Goal: Task Accomplishment & Management: Complete application form

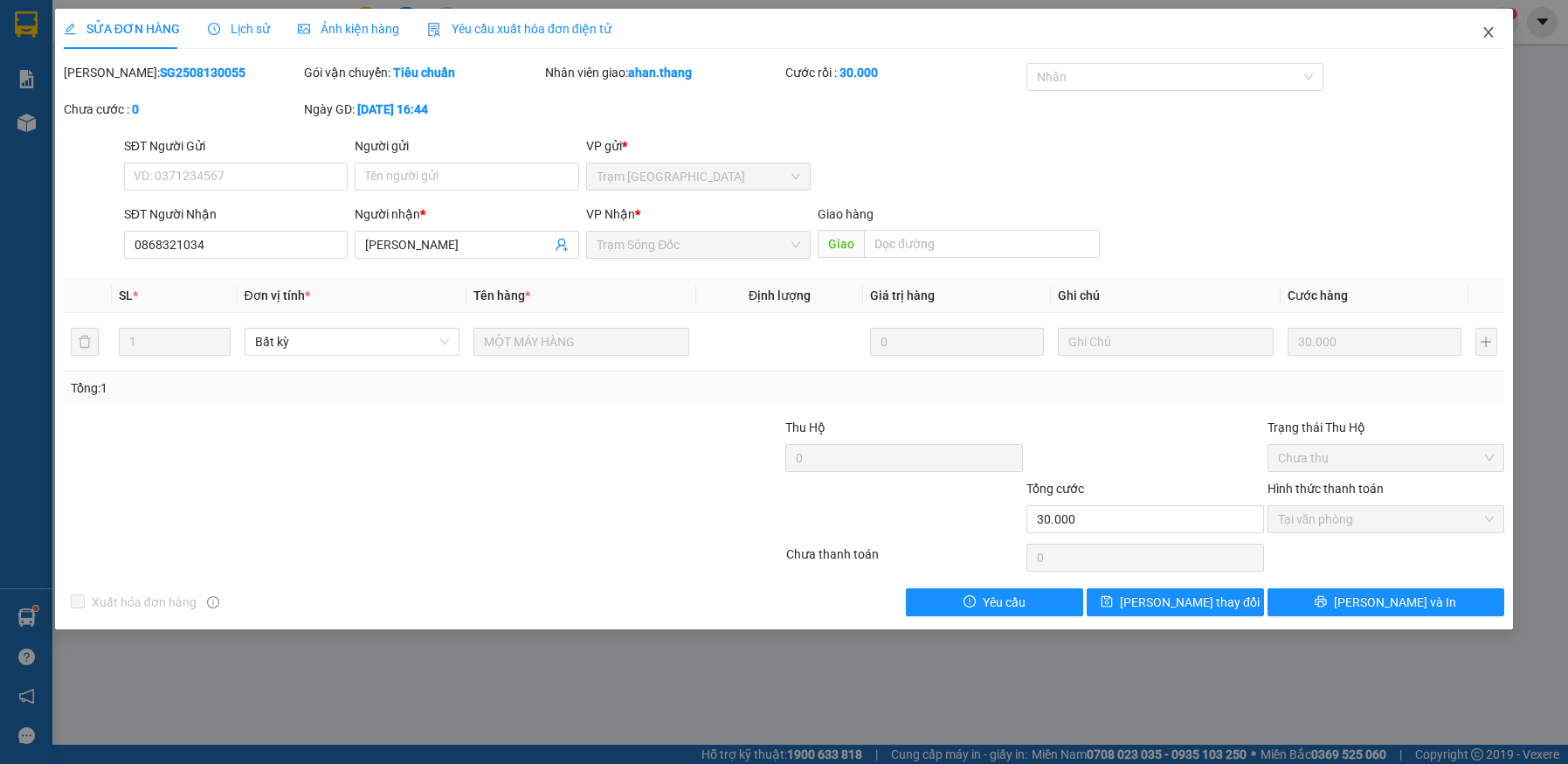
click at [1483, 32] on icon "close" at bounding box center [1488, 32] width 14 height 14
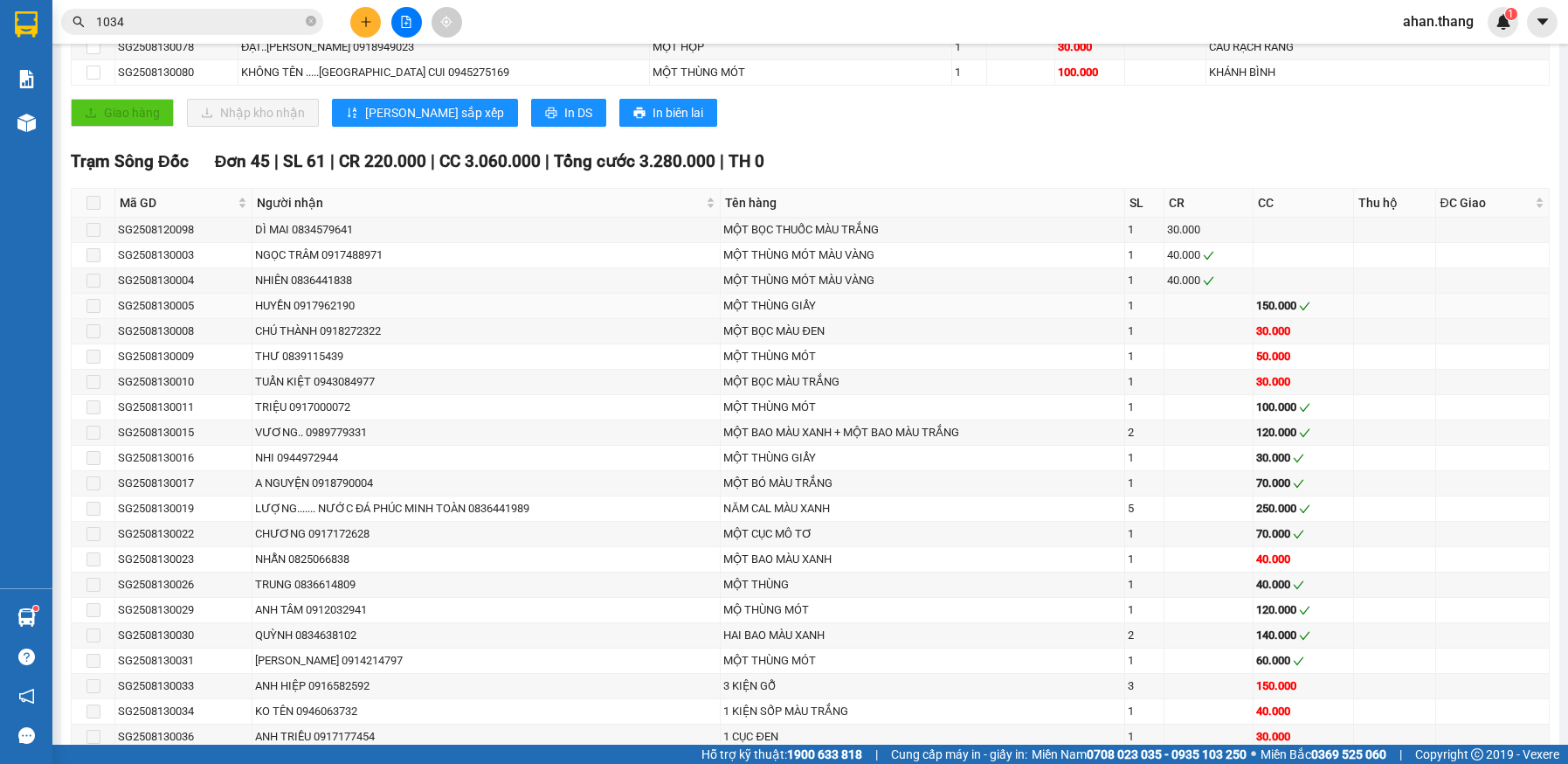
scroll to position [961, 0]
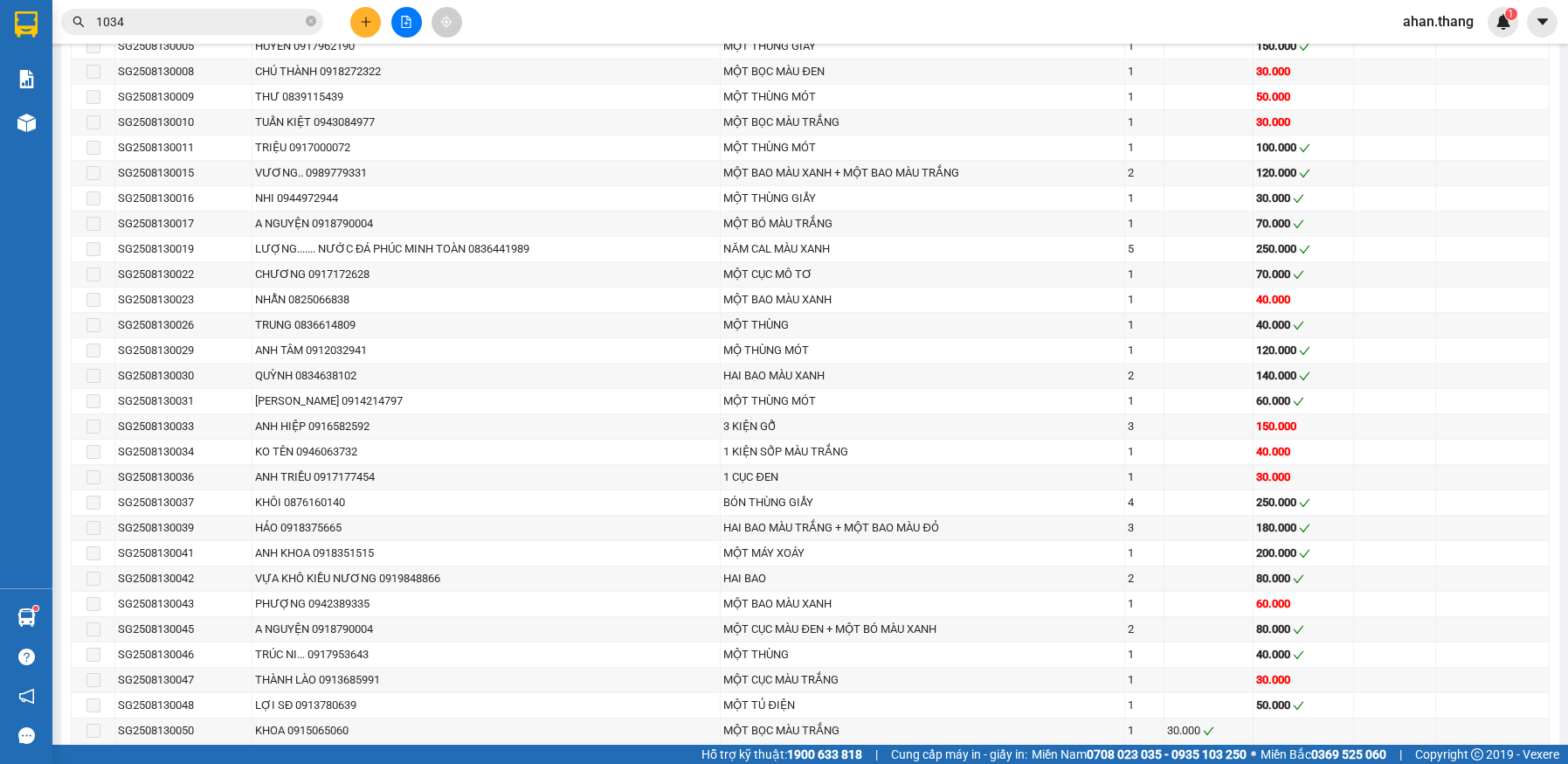
click at [147, 15] on input "1034" at bounding box center [199, 21] width 206 height 20
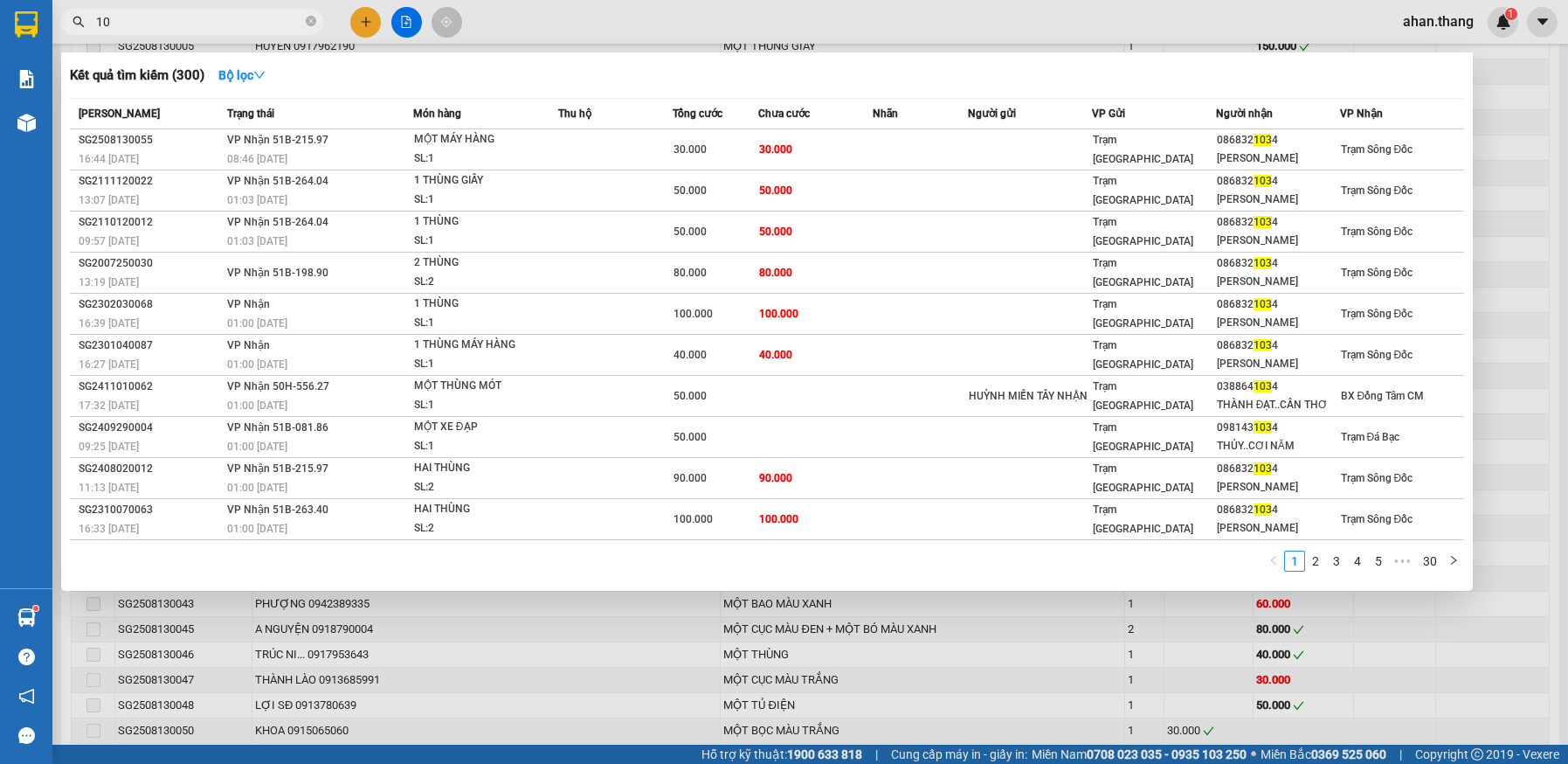
type input "1"
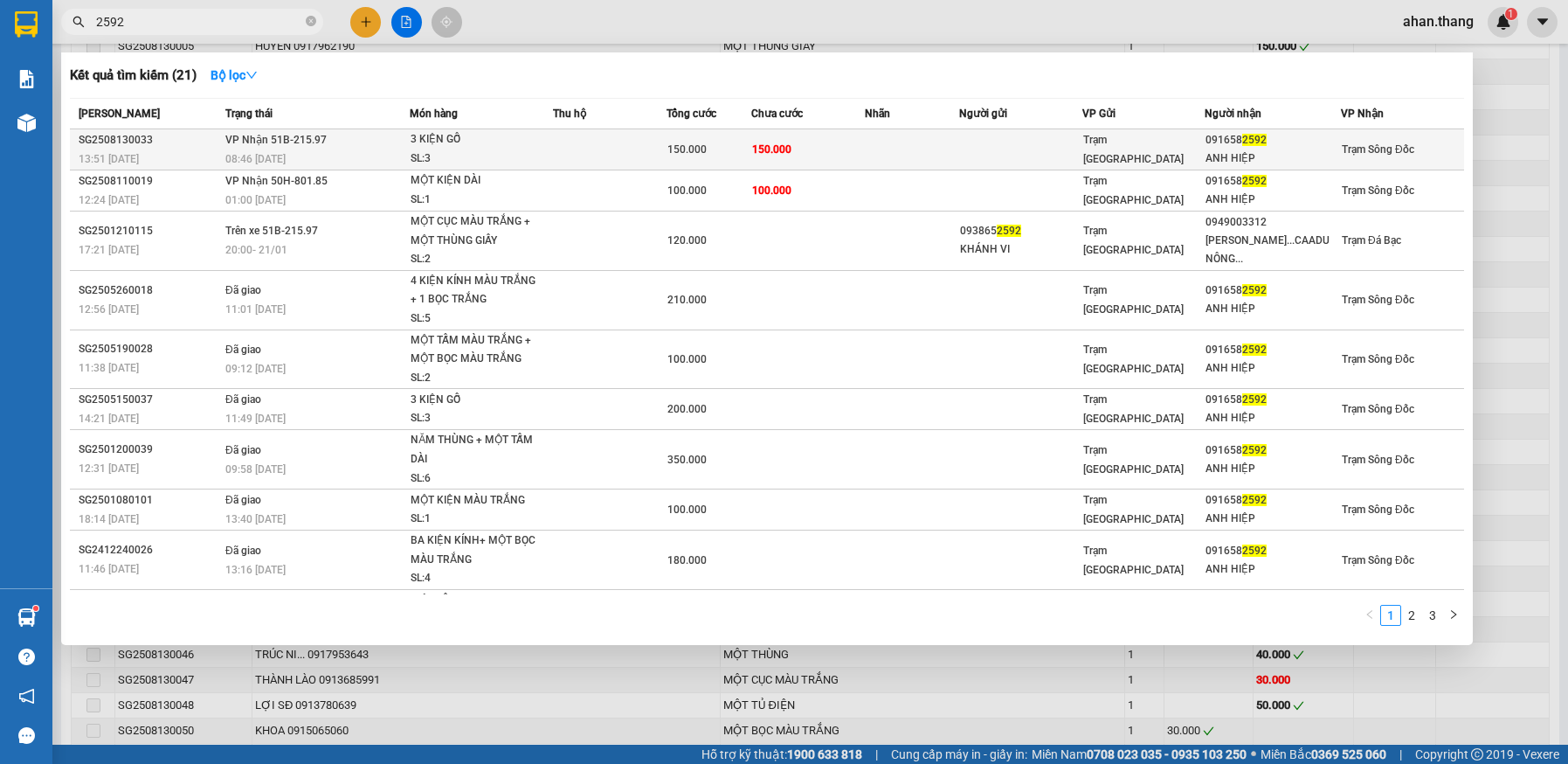
type input "2592"
click at [825, 152] on td "150.000" at bounding box center [808, 150] width 113 height 41
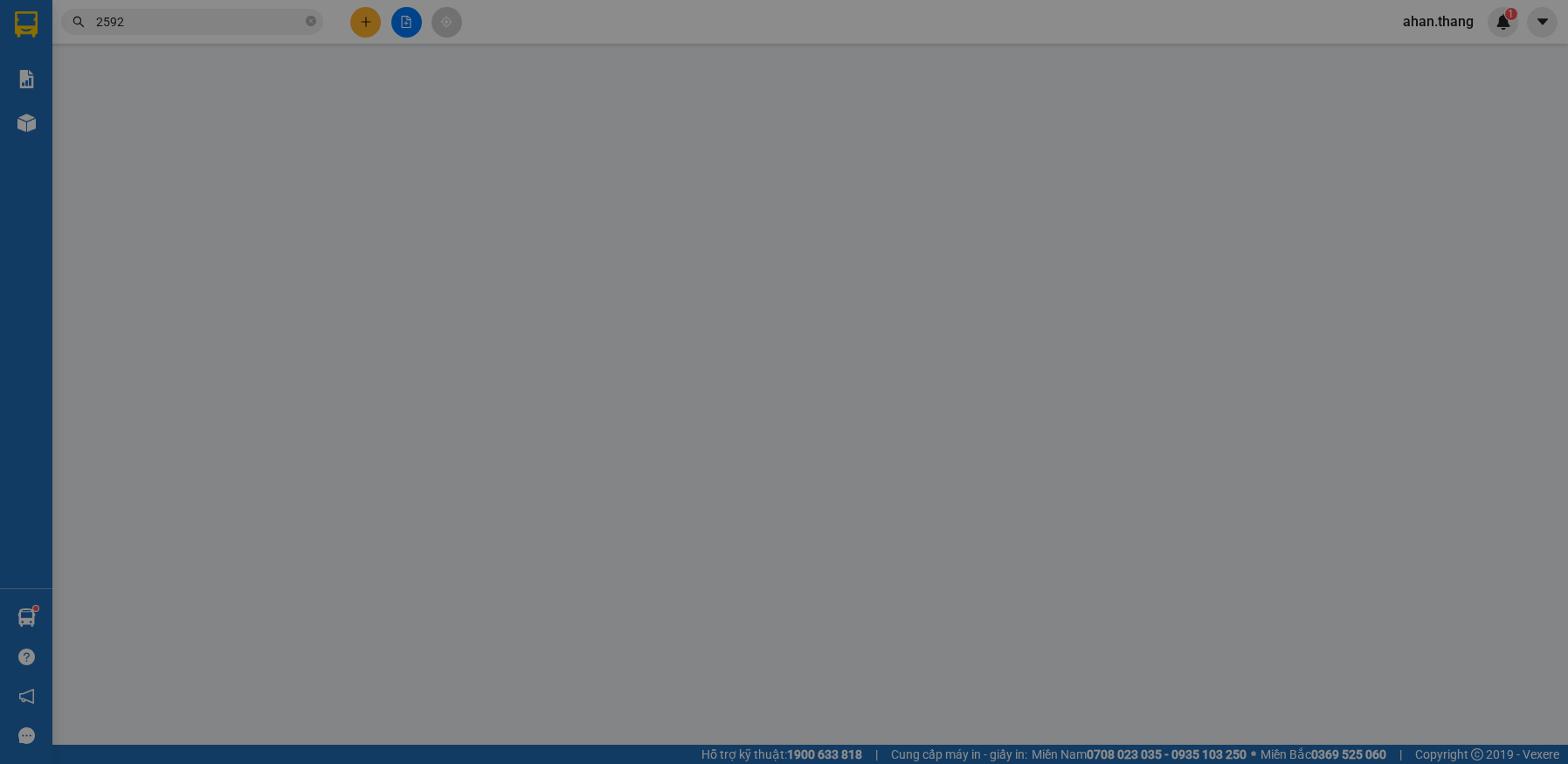
type input "0916582592"
type input "ANH HIỆP"
type input "150.000"
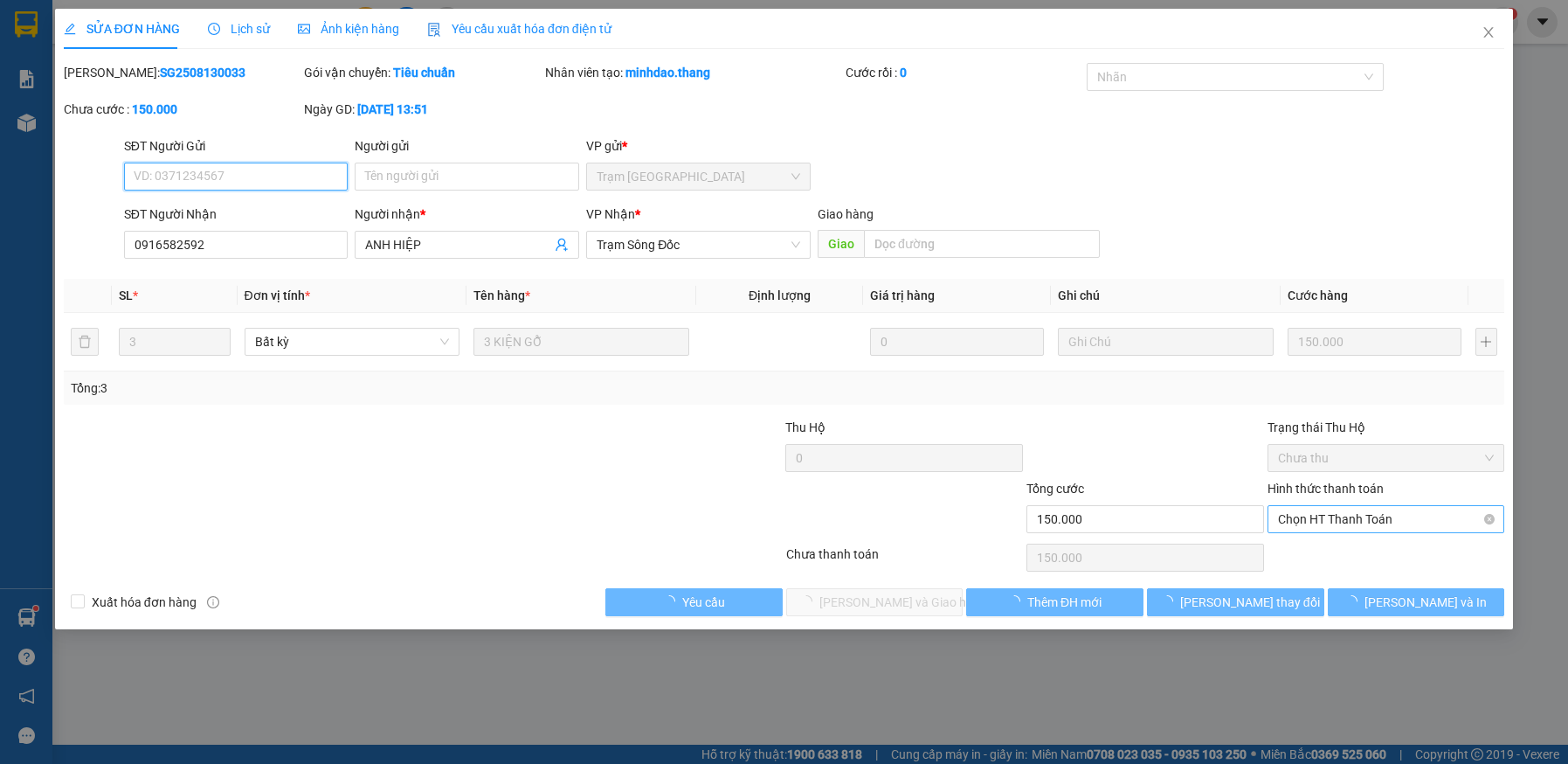
click at [1350, 523] on span "Chọn HT Thanh Toán" at bounding box center [1386, 519] width 217 height 26
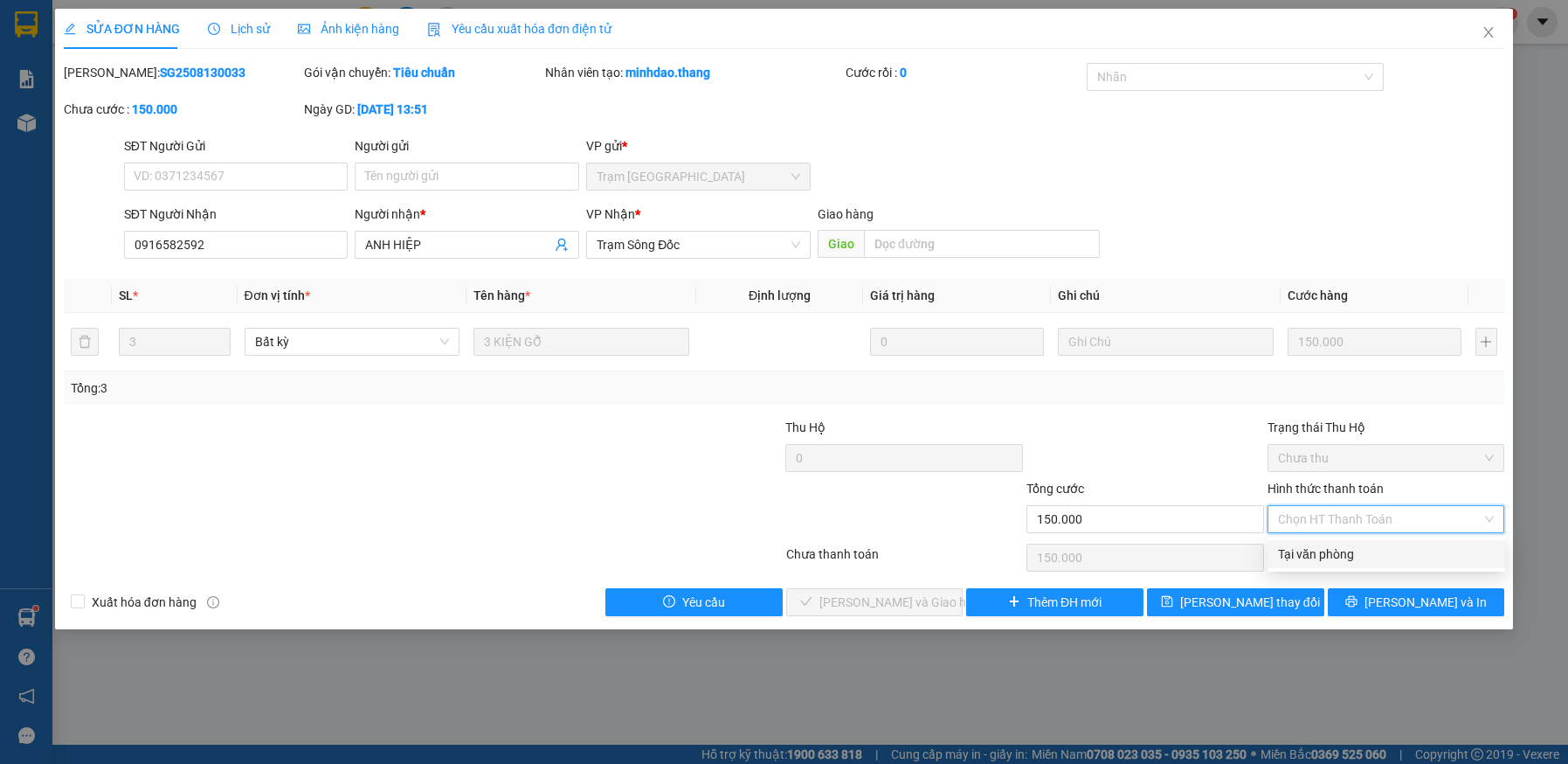
click at [1350, 556] on div "Tại văn phòng" at bounding box center [1386, 554] width 217 height 20
type input "0"
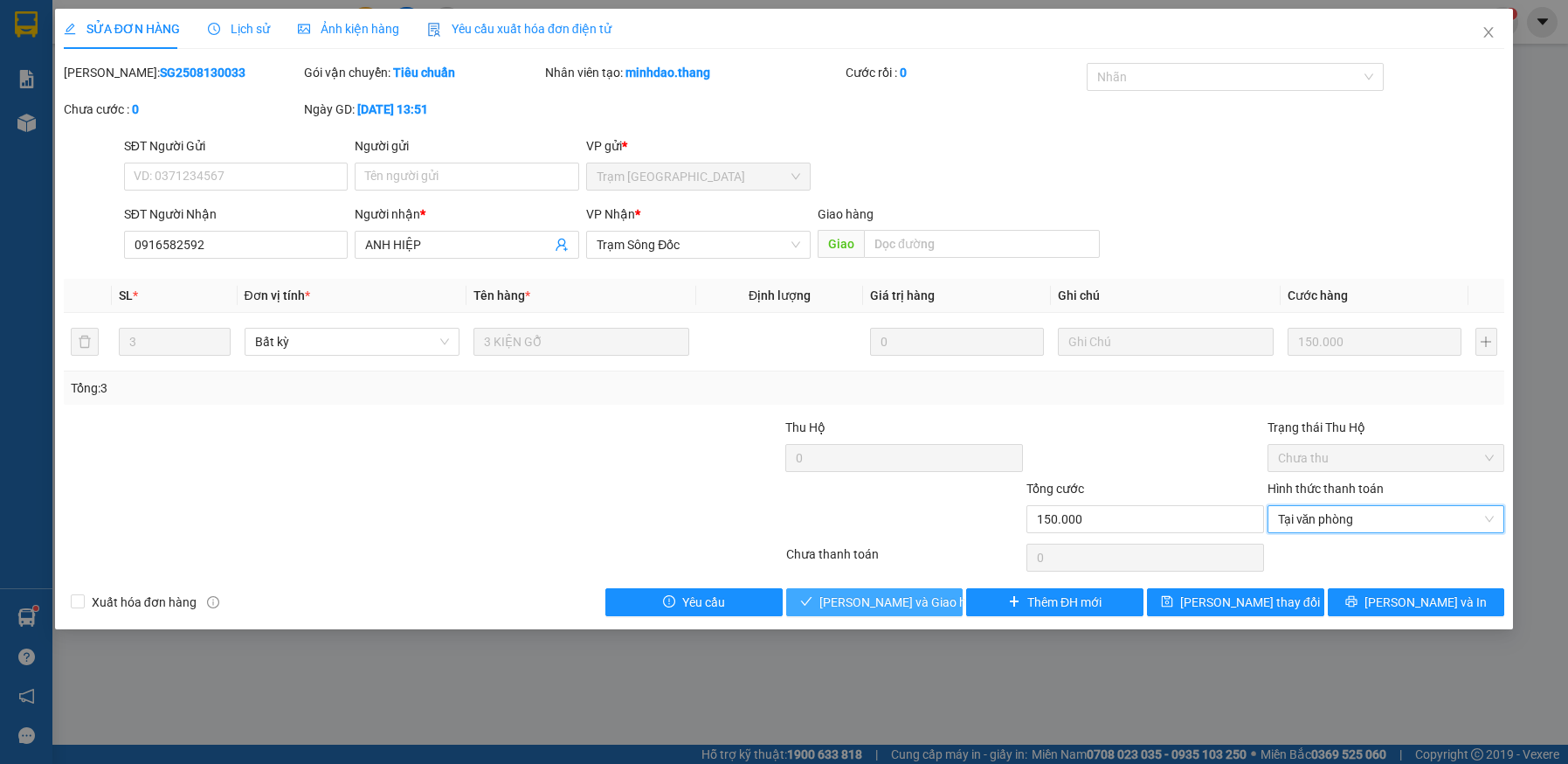
click at [905, 597] on span "[PERSON_NAME] và Giao hàng" at bounding box center [903, 602] width 167 height 20
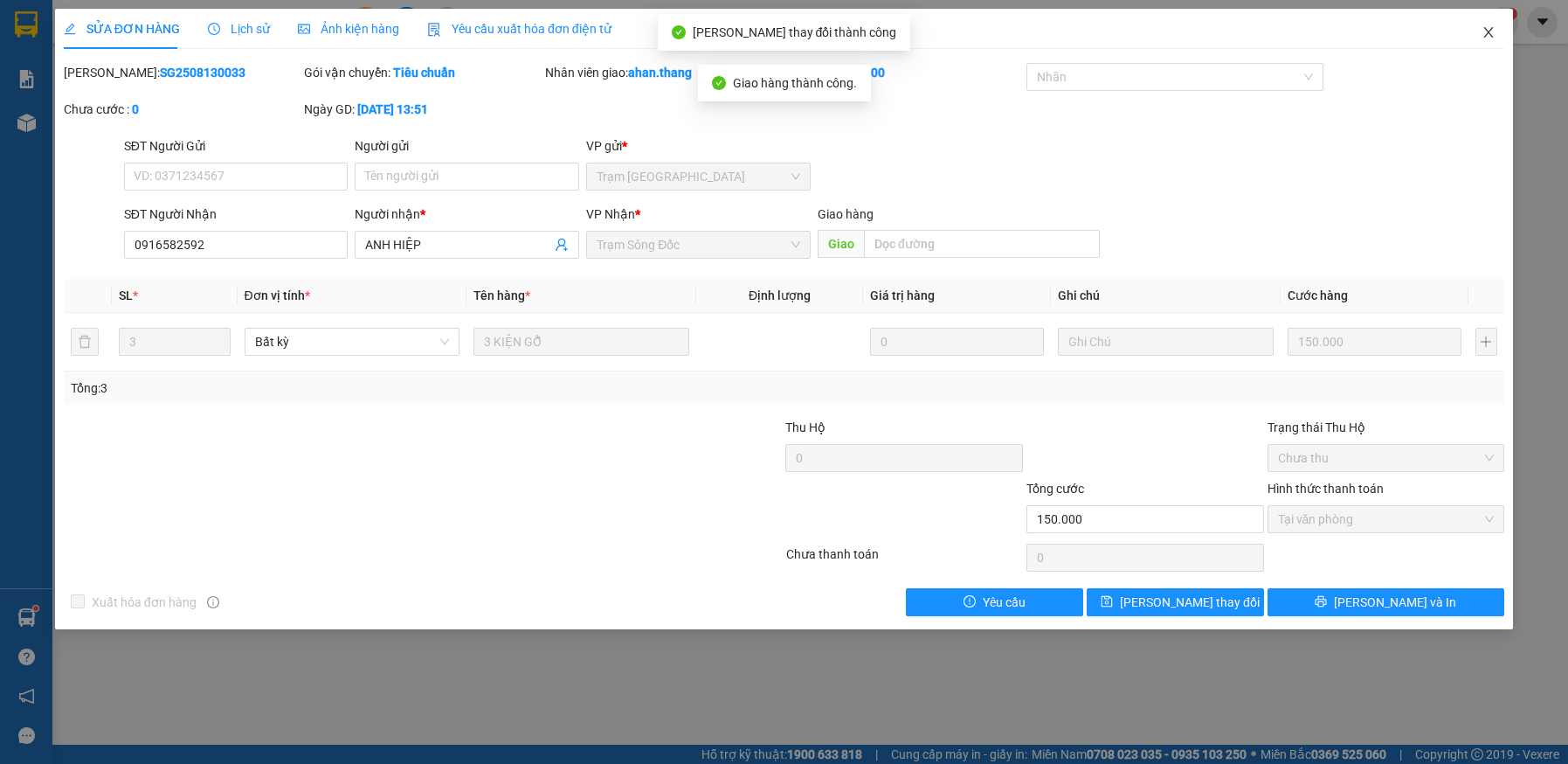
click at [1488, 32] on icon "close" at bounding box center [1489, 32] width 9 height 10
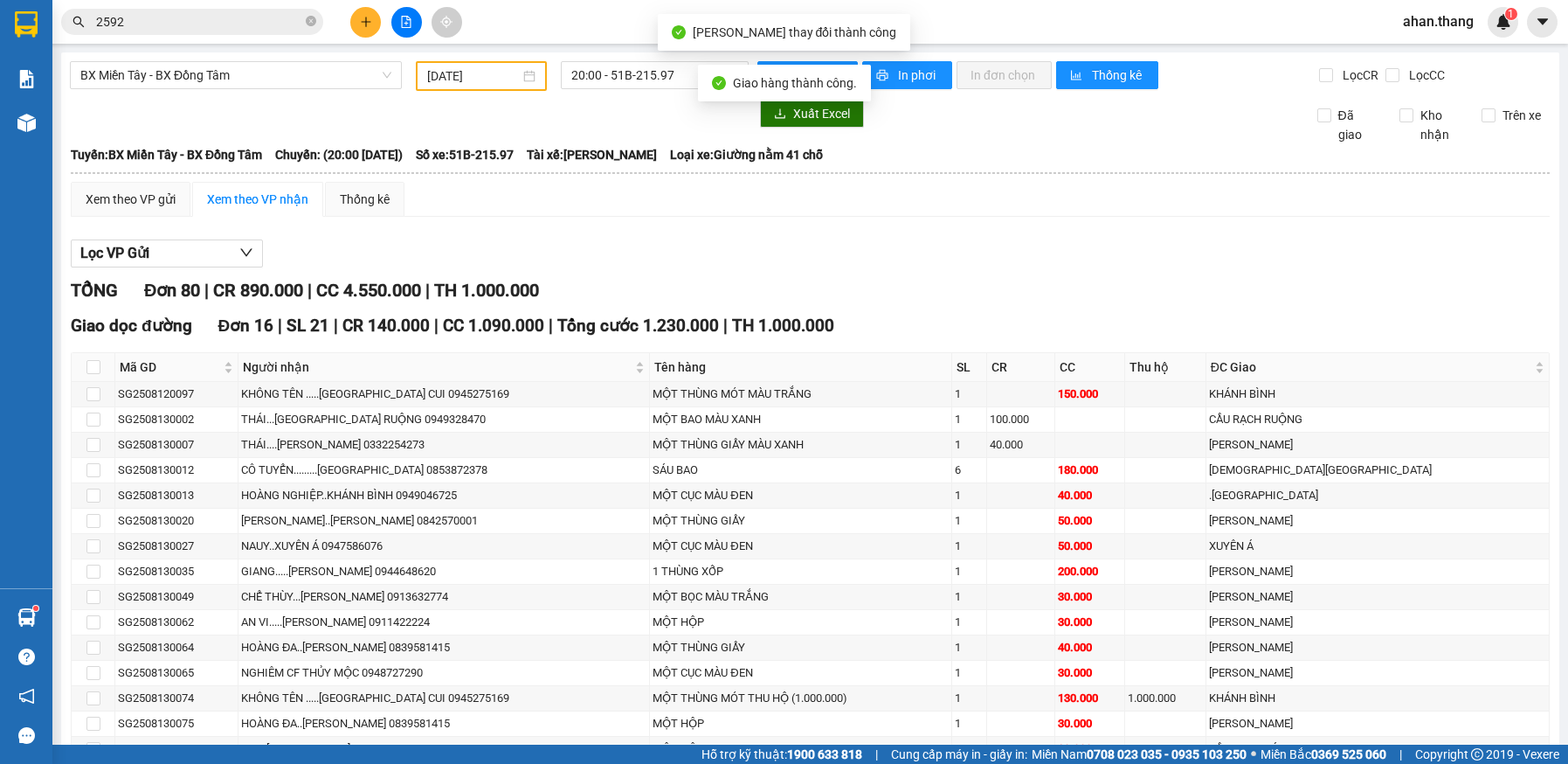
click at [124, 27] on input "2592" at bounding box center [199, 21] width 206 height 20
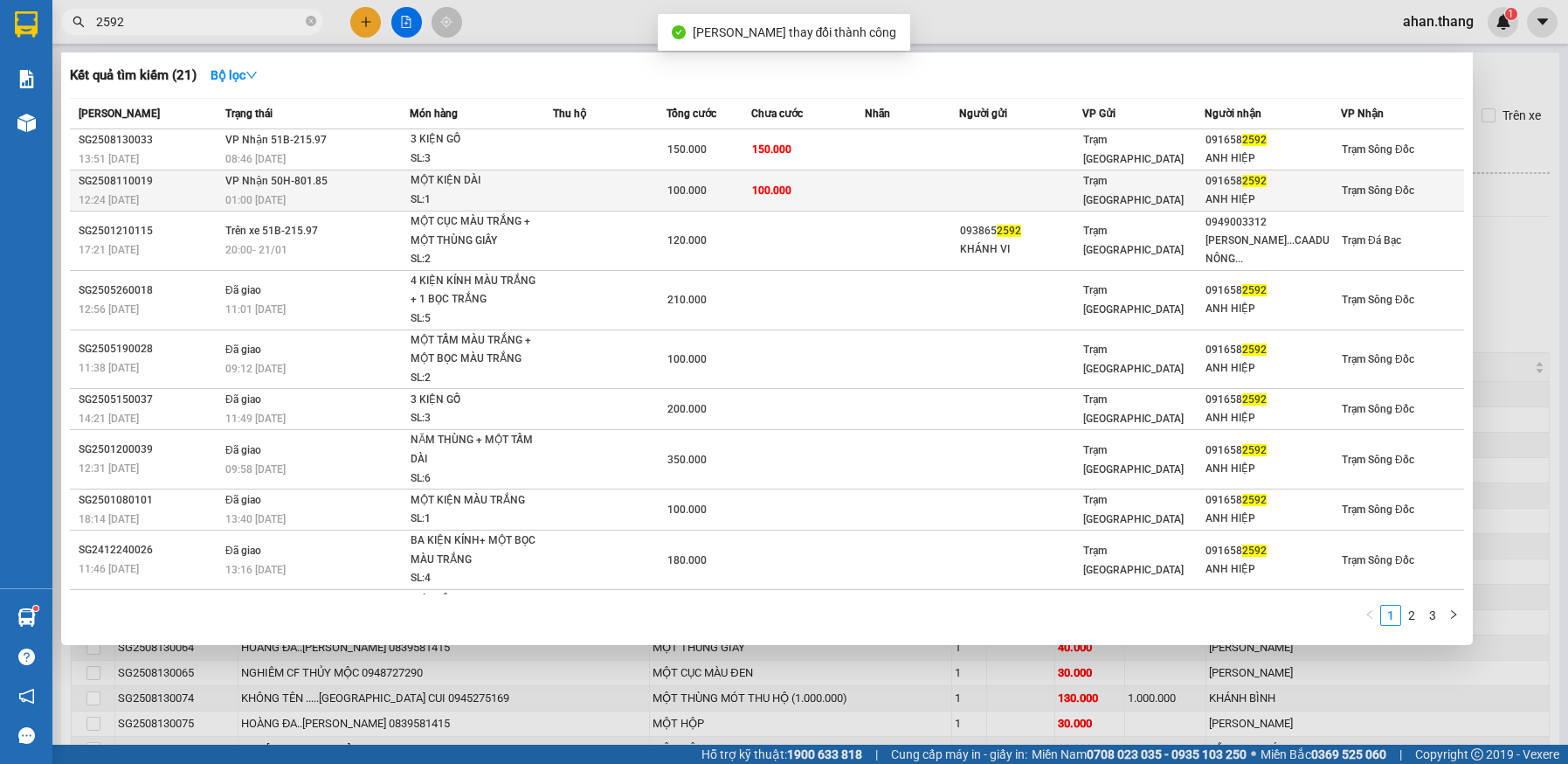
click at [900, 184] on td at bounding box center [911, 191] width 94 height 41
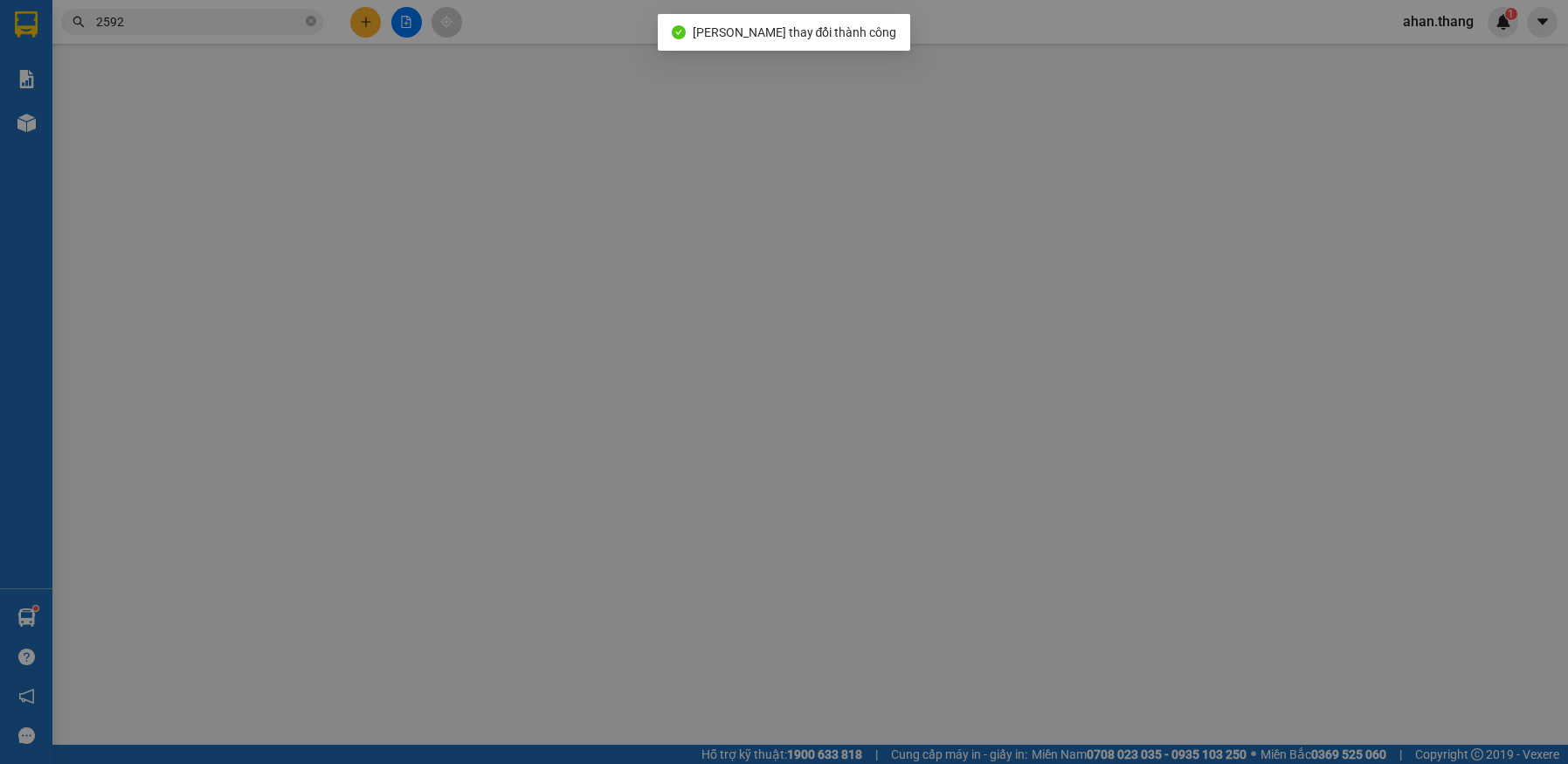
type input "0916582592"
type input "ANH HIỆP"
type input "100.000"
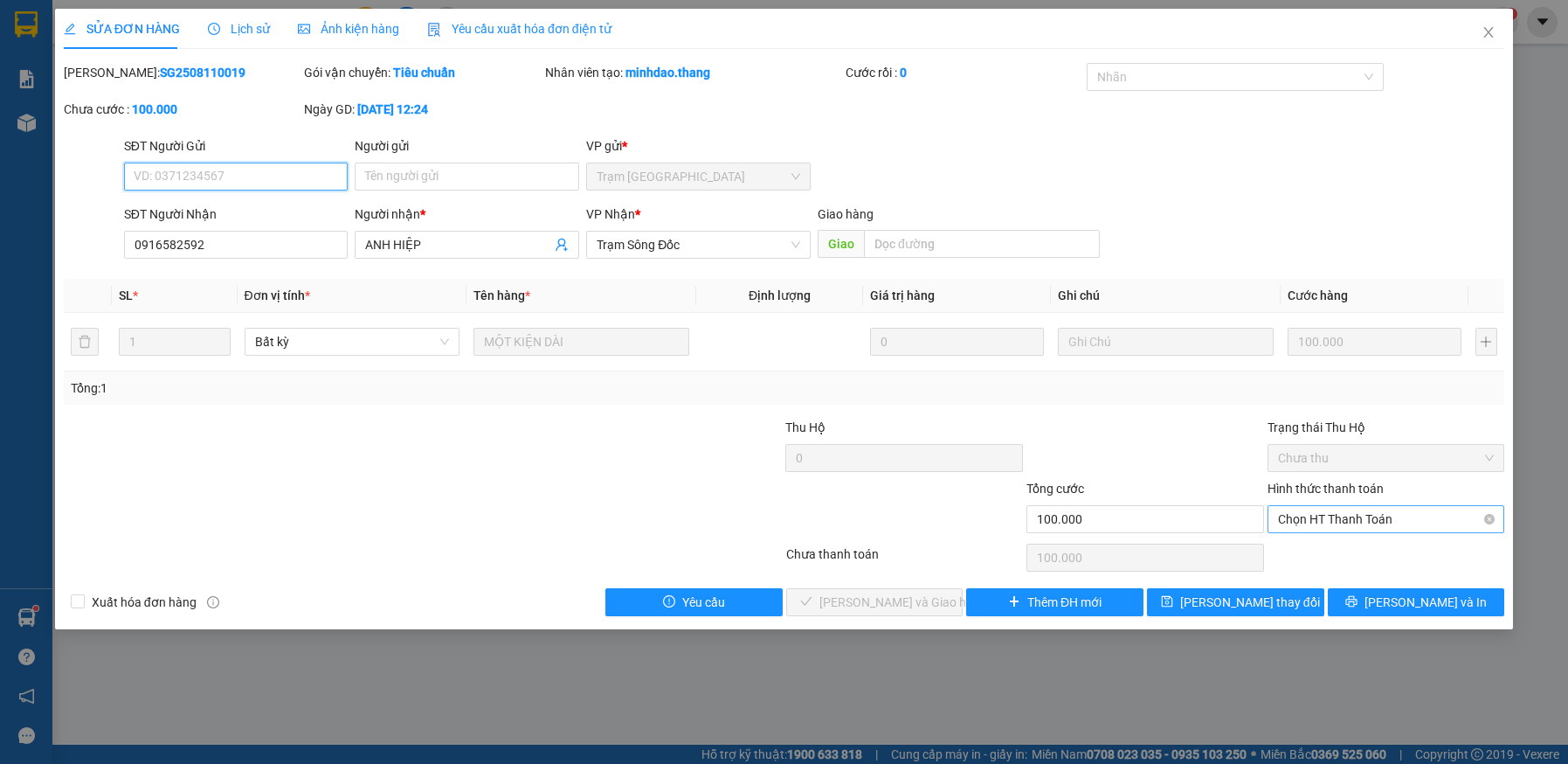
click at [1318, 511] on span "Chọn HT Thanh Toán" at bounding box center [1386, 519] width 217 height 26
click at [1320, 547] on div "Tại văn phòng" at bounding box center [1386, 554] width 217 height 20
type input "0"
click at [916, 601] on span "[PERSON_NAME] và Giao hàng" at bounding box center [903, 602] width 167 height 20
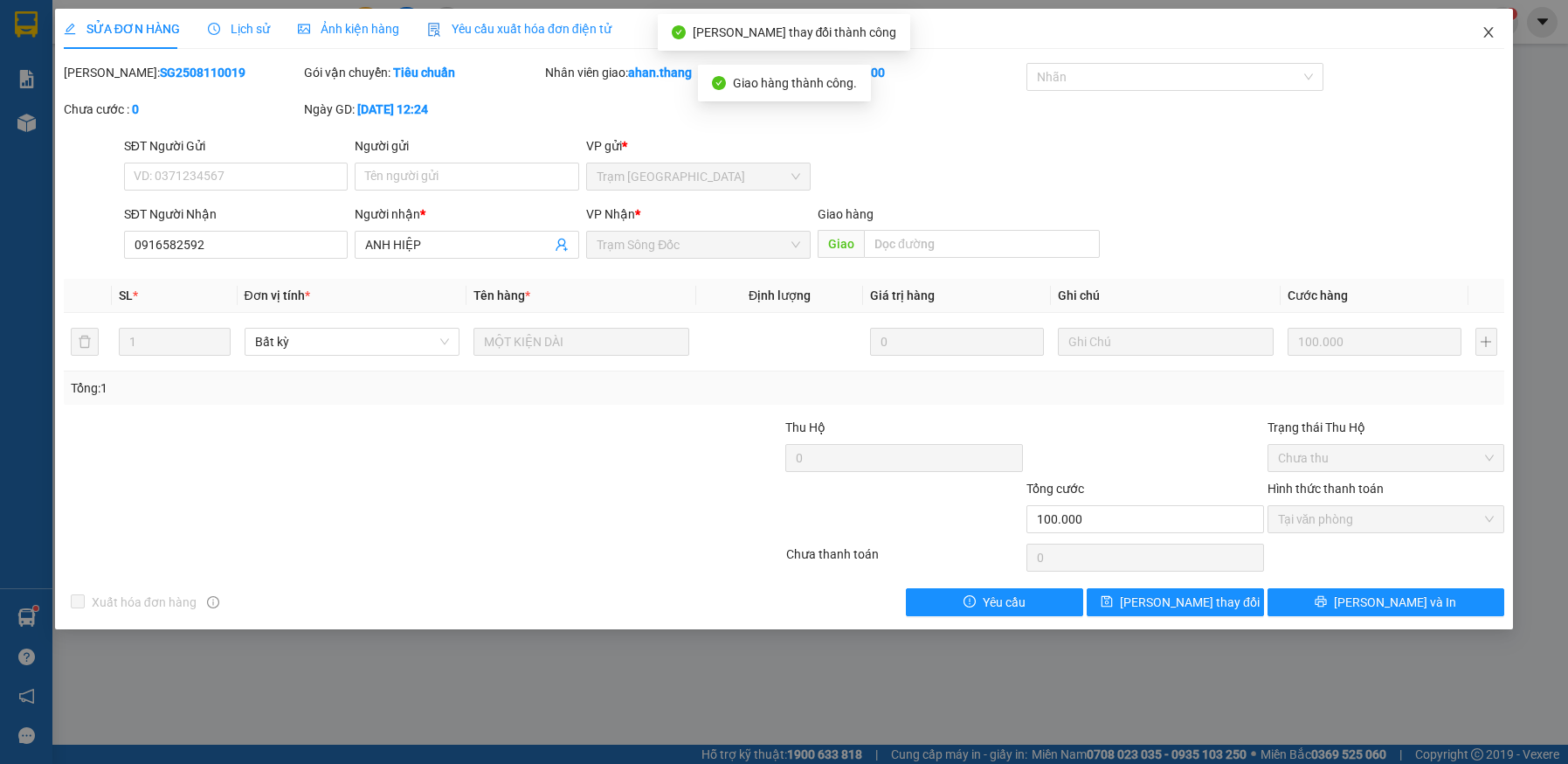
click at [1483, 28] on icon "close" at bounding box center [1488, 32] width 14 height 14
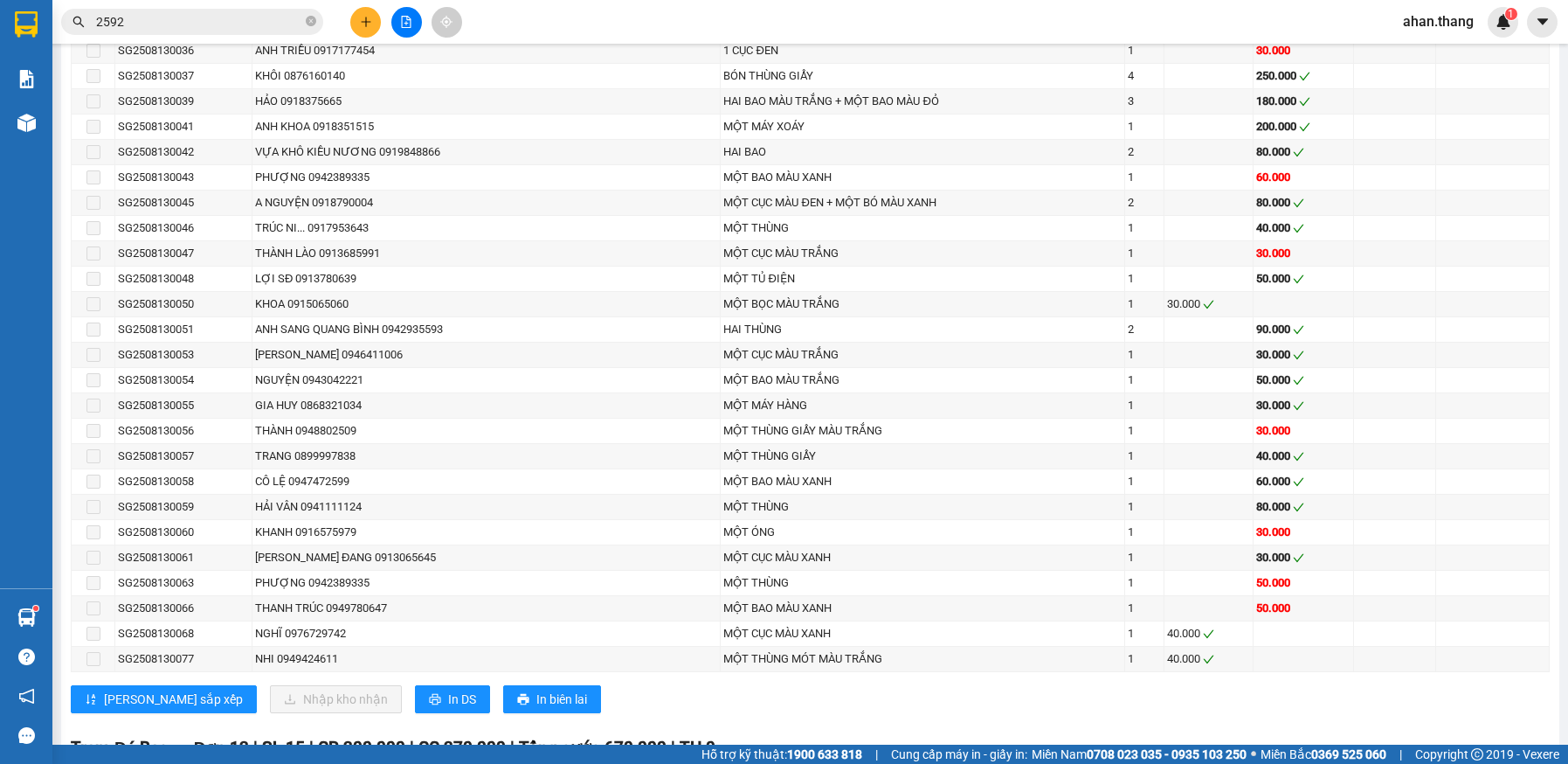
scroll to position [1399, 0]
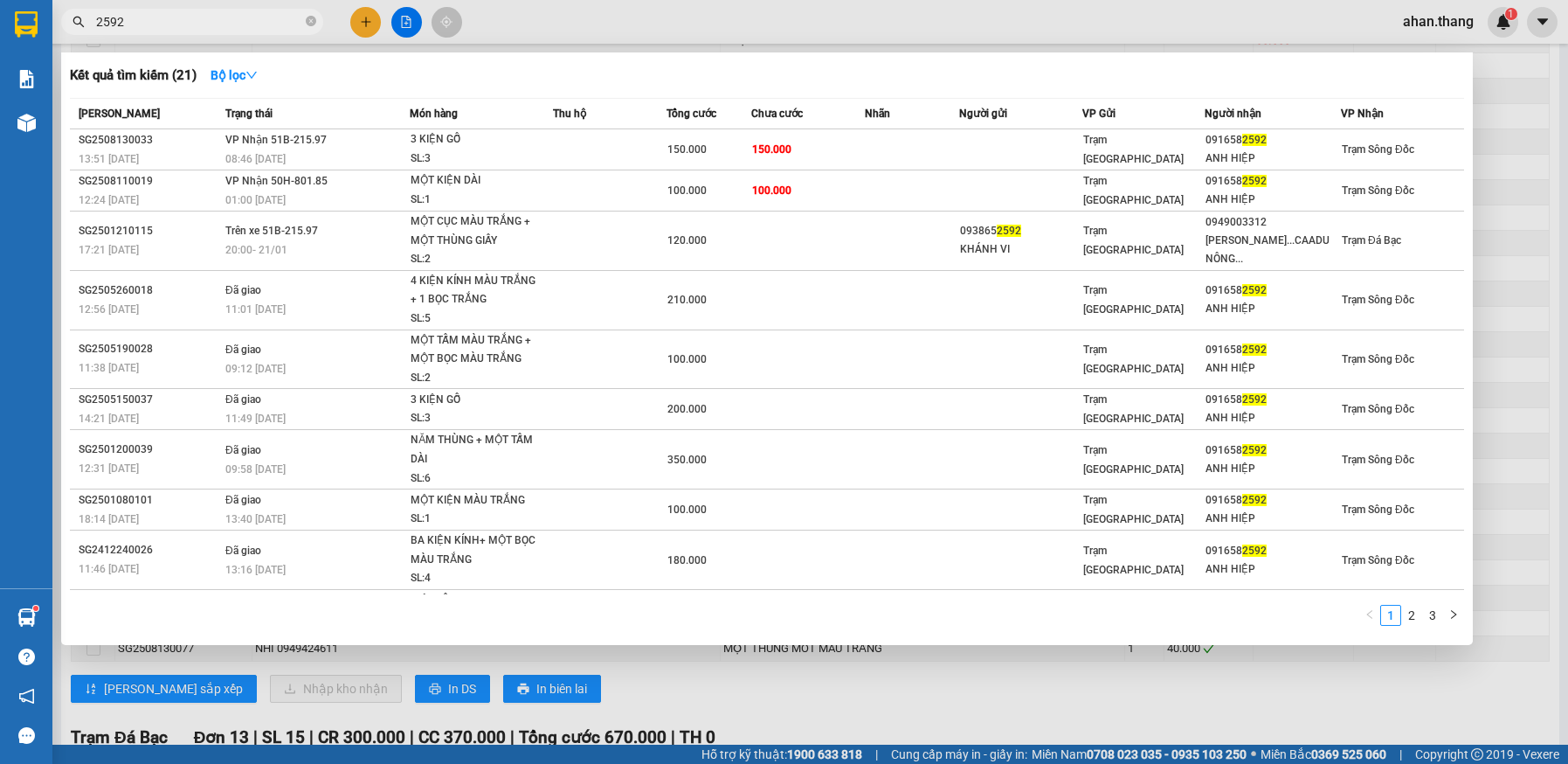
click at [171, 17] on input "2592" at bounding box center [199, 21] width 206 height 20
type input "2"
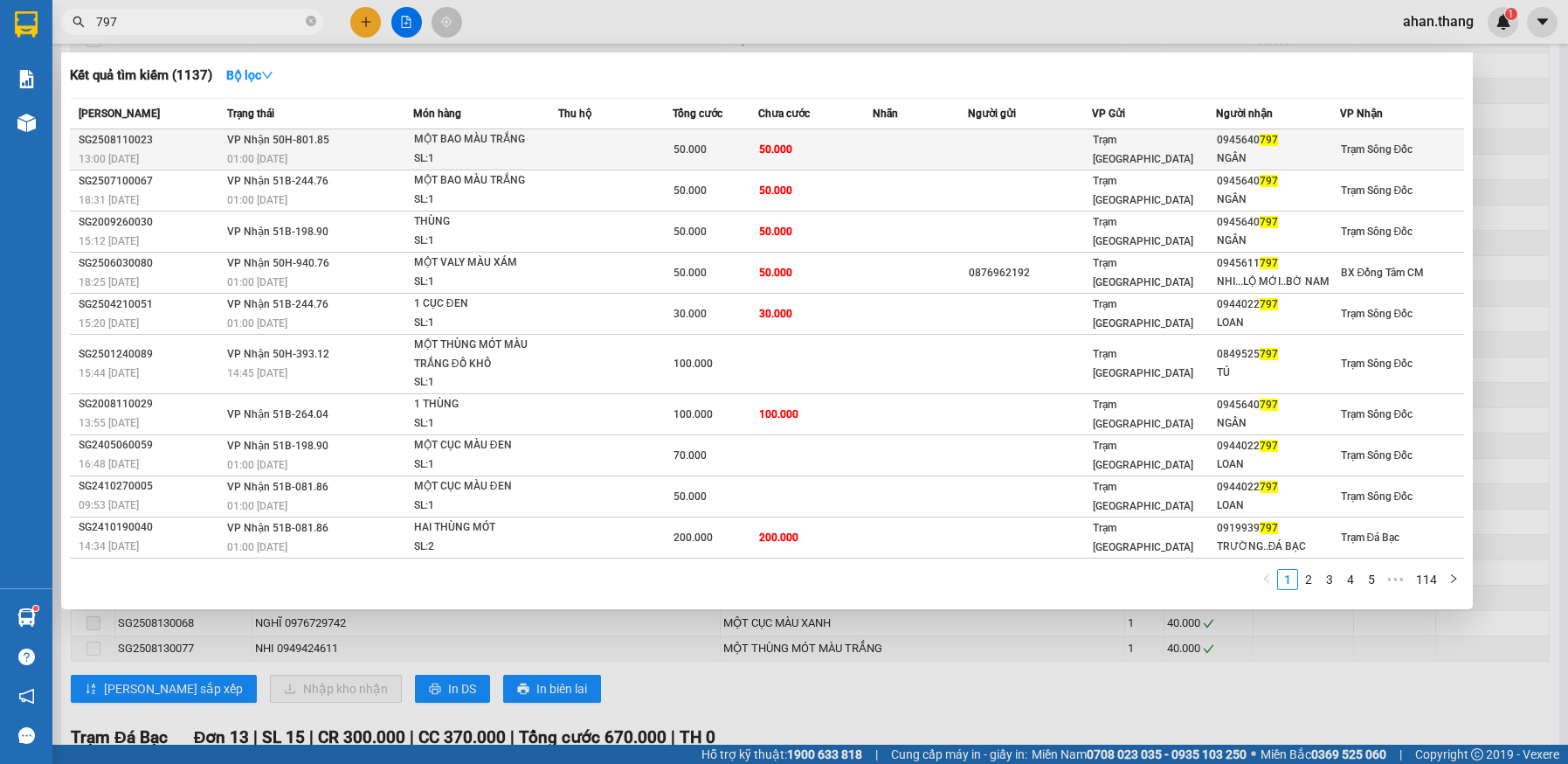
type input "797"
click at [848, 160] on td "50.000" at bounding box center [815, 150] width 114 height 41
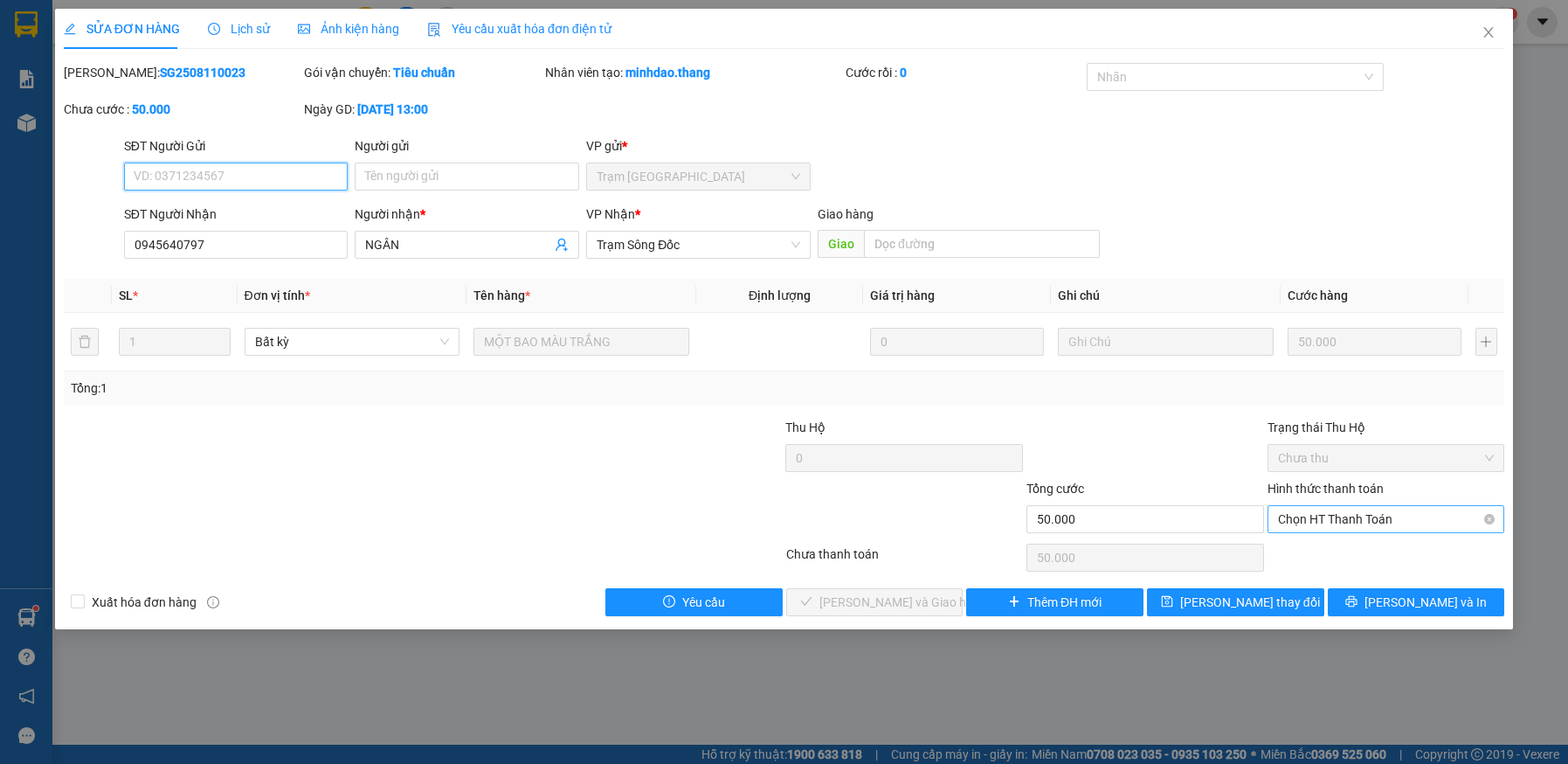
click at [1322, 519] on span "Chọn HT Thanh Toán" at bounding box center [1386, 519] width 217 height 26
click at [1328, 556] on div "Tại văn phòng" at bounding box center [1386, 554] width 217 height 20
type input "0"
click at [872, 608] on span "[PERSON_NAME] và Giao hàng" at bounding box center [903, 602] width 167 height 20
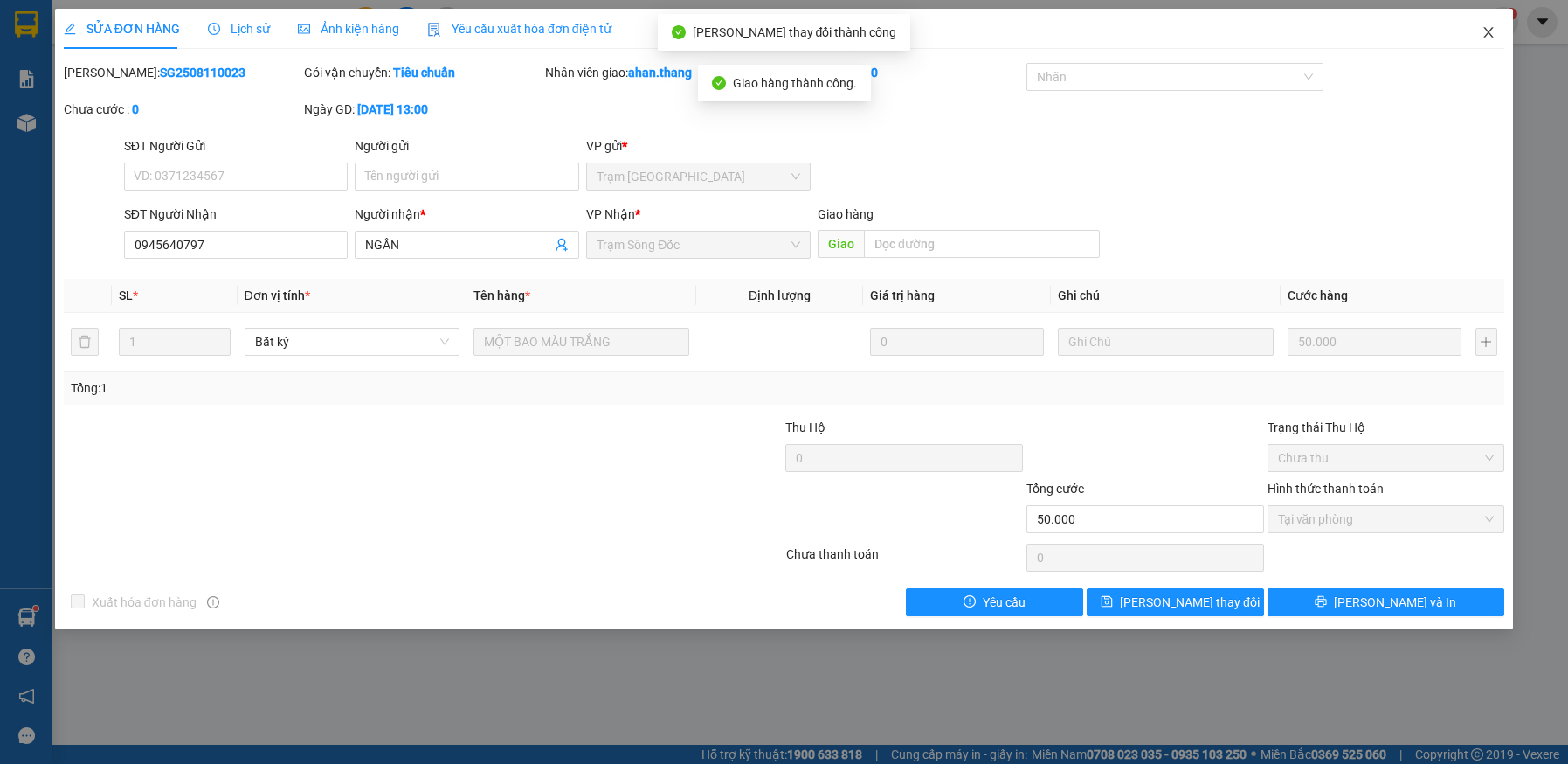
click at [1491, 31] on icon "close" at bounding box center [1489, 32] width 9 height 10
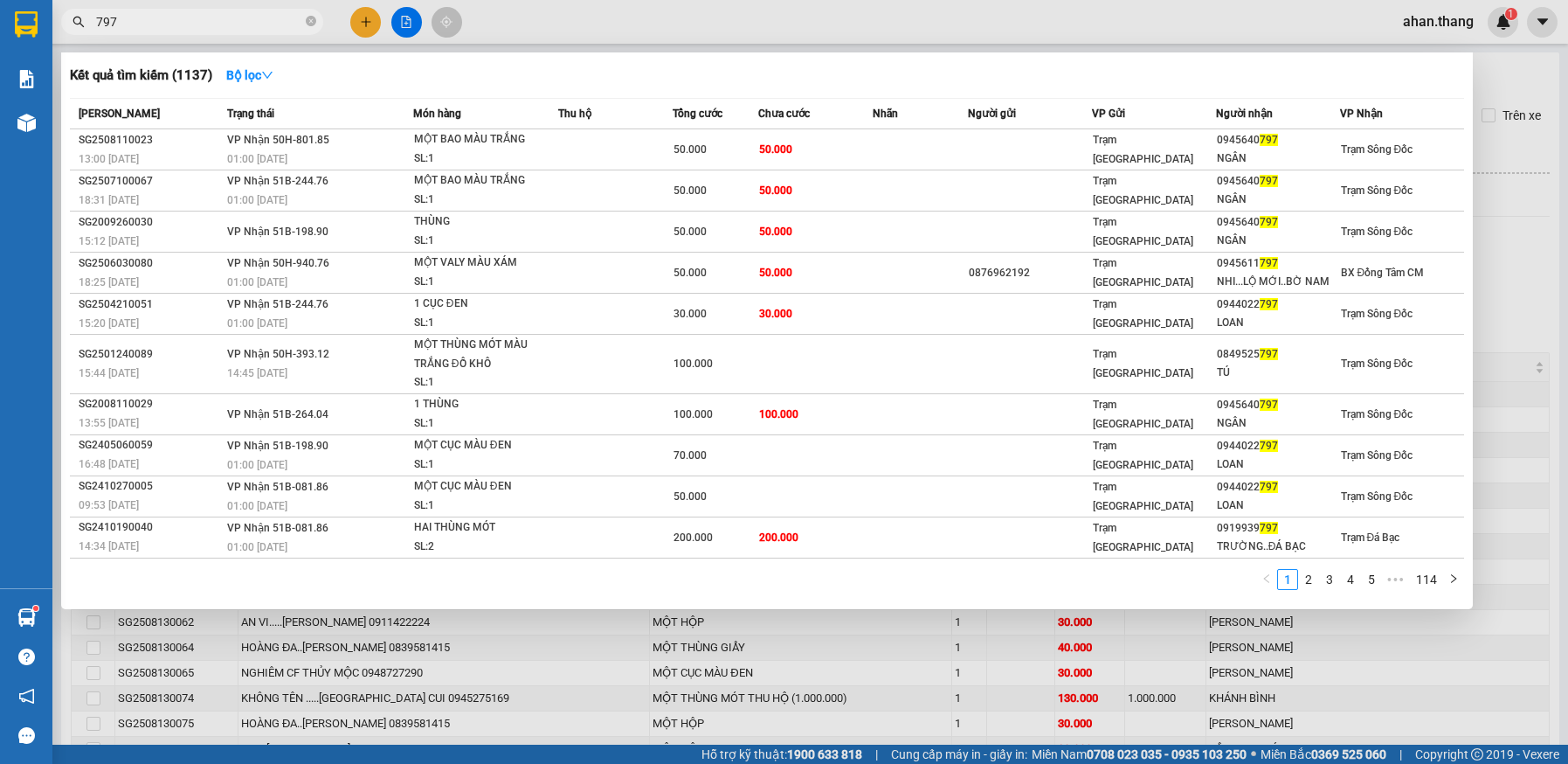
click at [164, 17] on input "797" at bounding box center [199, 21] width 206 height 20
type input "7"
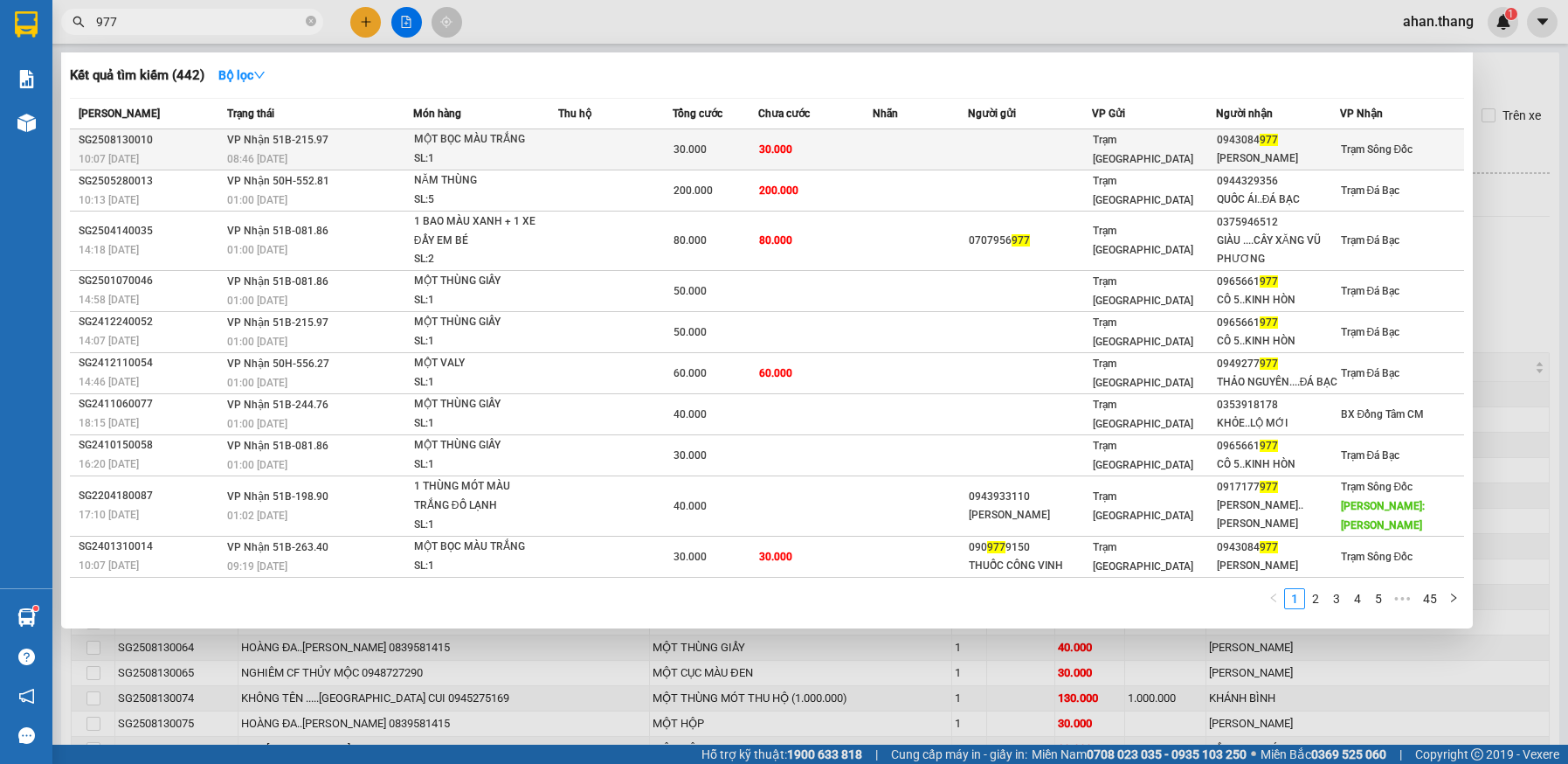
type input "977"
click at [832, 151] on td "30.000" at bounding box center [815, 150] width 114 height 41
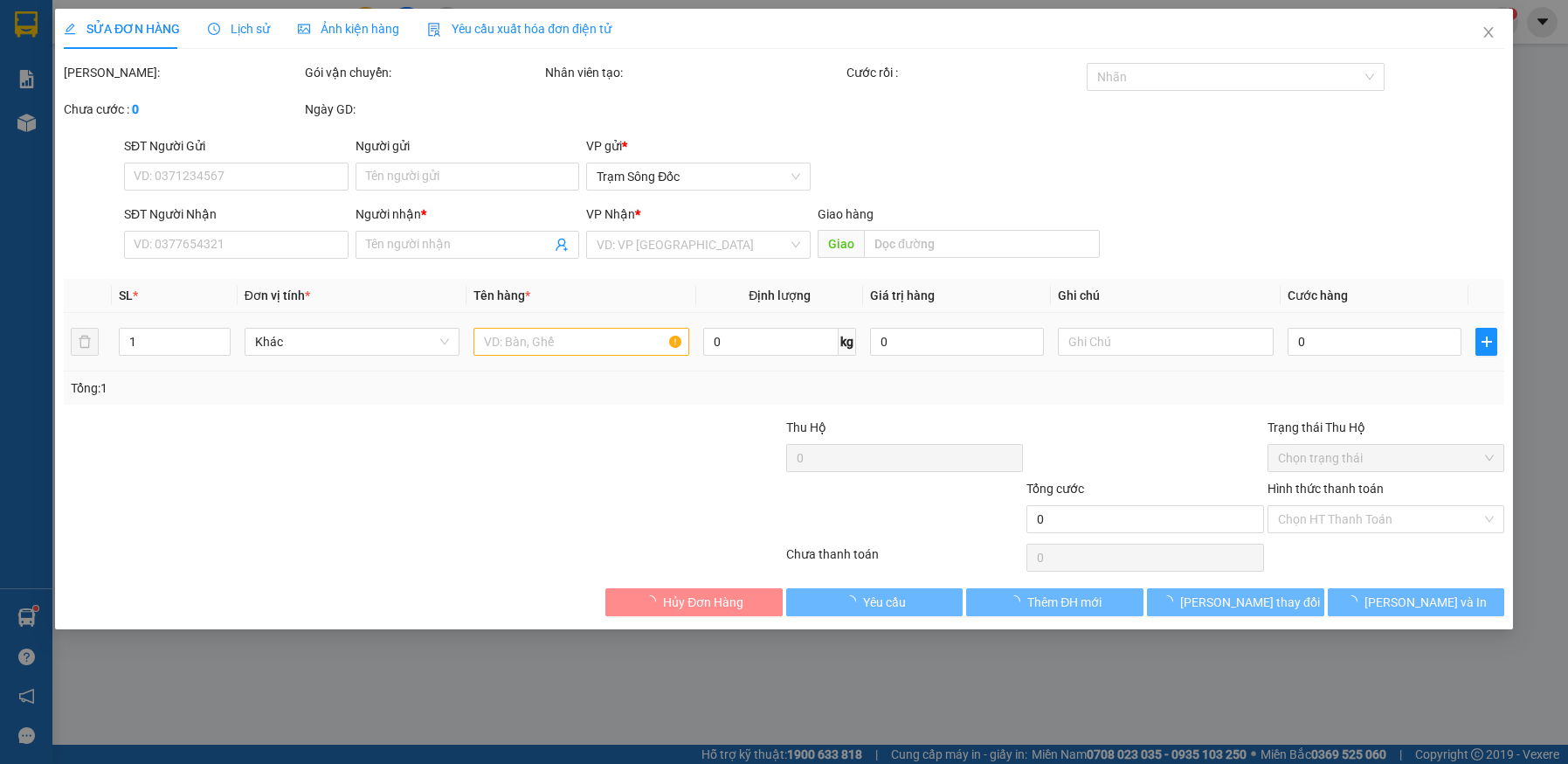
type input "0943084977"
type input "[PERSON_NAME]"
type input "30.000"
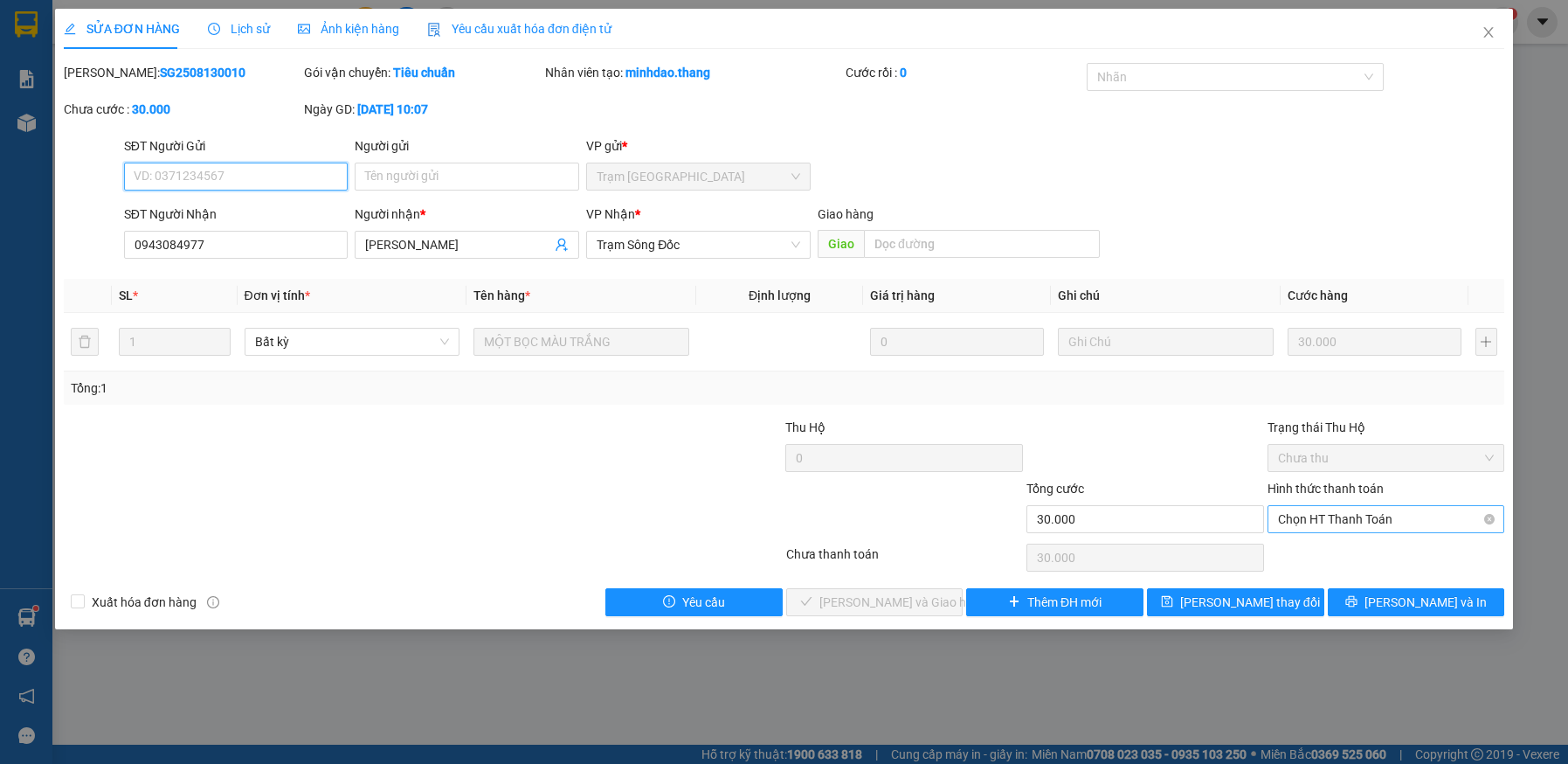
click at [1339, 517] on span "Chọn HT Thanh Toán" at bounding box center [1386, 519] width 217 height 26
click at [1338, 547] on div "Tại văn phòng" at bounding box center [1386, 554] width 217 height 20
type input "0"
click at [804, 609] on button "[PERSON_NAME] và Giao hàng" at bounding box center [874, 602] width 178 height 28
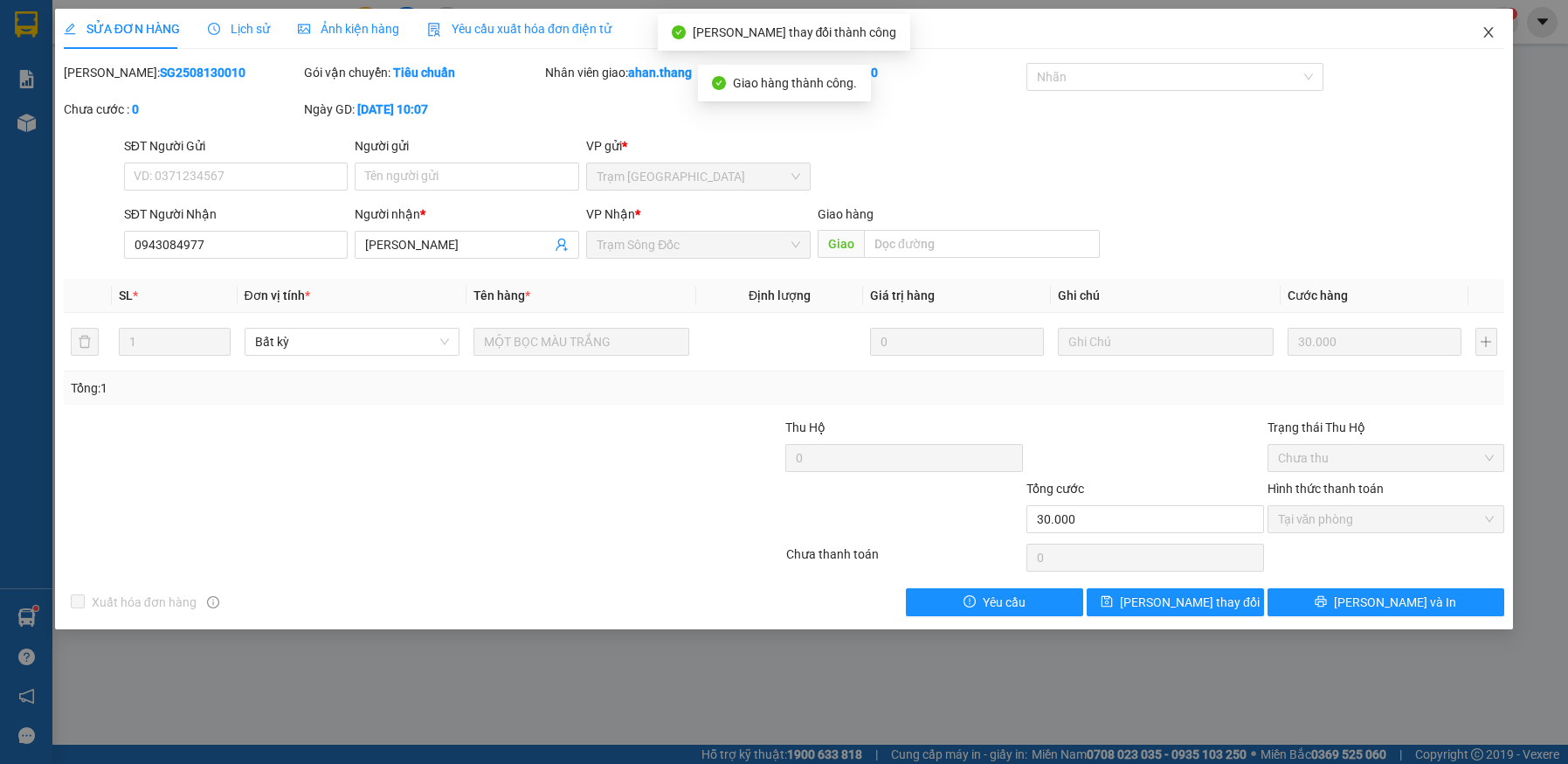
click at [1490, 27] on icon "close" at bounding box center [1488, 32] width 14 height 14
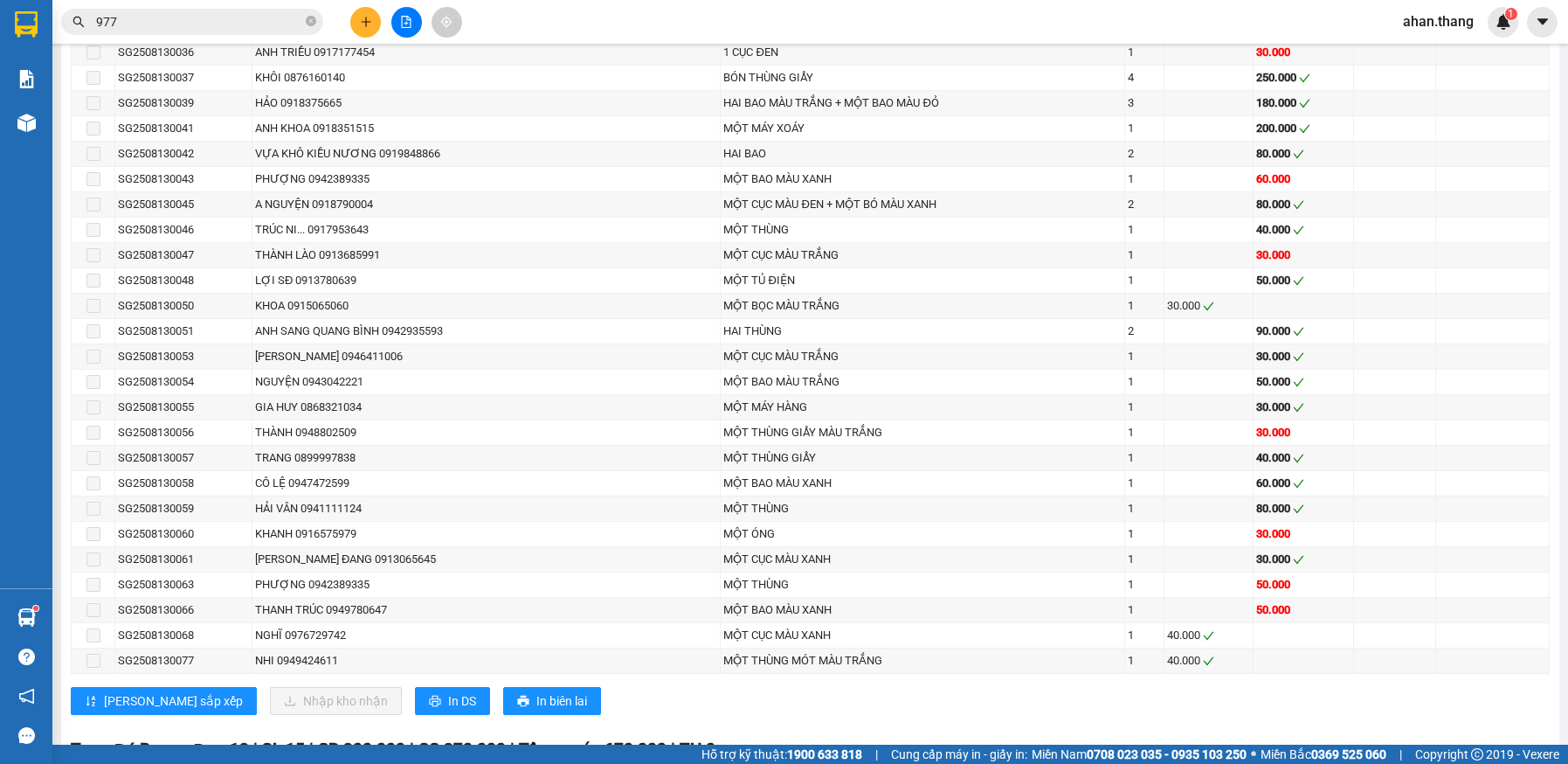
scroll to position [1399, 0]
